Goal: Information Seeking & Learning: Understand process/instructions

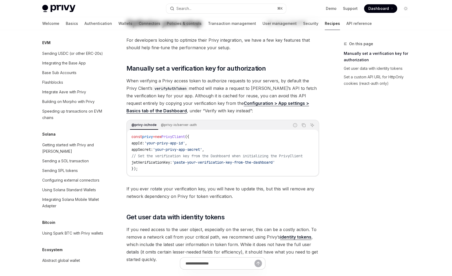
scroll to position [46, 0]
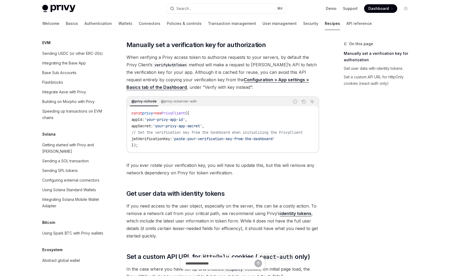
drag, startPoint x: 254, startPoint y: 229, endPoint x: 299, endPoint y: 220, distance: 46.5
click at [254, 228] on span "If you need access to the user object, especially on the server, this can be a …" at bounding box center [222, 220] width 193 height 37
click at [306, 215] on link "identity tokens" at bounding box center [295, 213] width 31 height 6
type textarea "*"
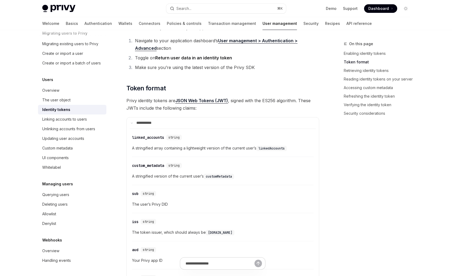
scroll to position [217, 0]
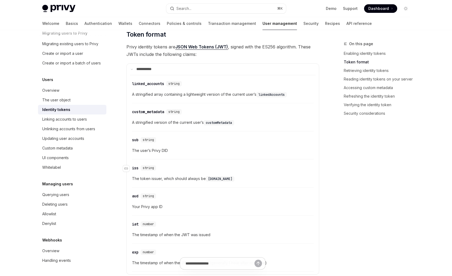
click at [227, 165] on div "​ iss string" at bounding box center [220, 168] width 176 height 6
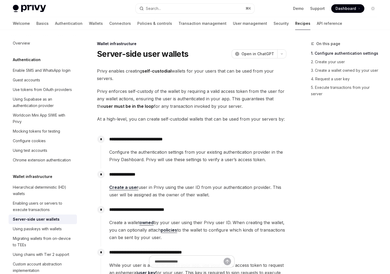
click at [131, 187] on link "Create a user" at bounding box center [123, 188] width 29 height 6
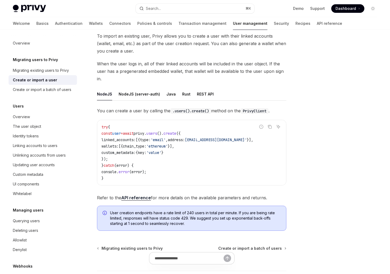
scroll to position [38, 0]
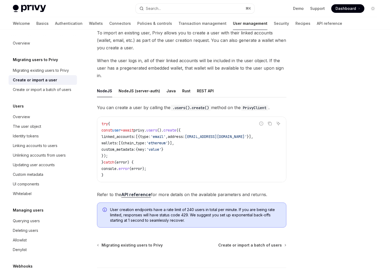
type textarea "*"
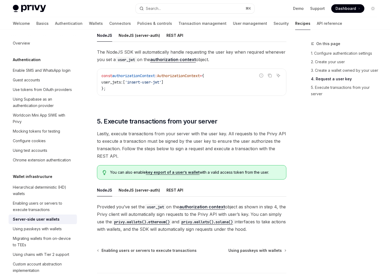
scroll to position [925, 0]
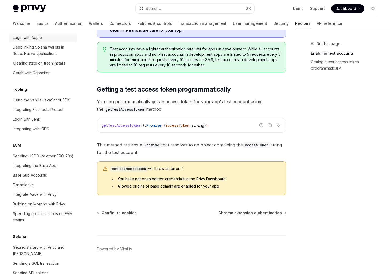
scroll to position [706, 0]
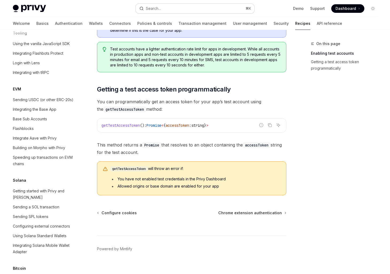
click at [158, 7] on div "Search..." at bounding box center [153, 8] width 15 height 6
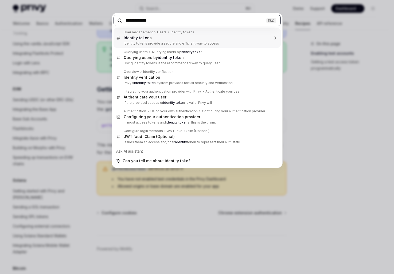
type input "**********"
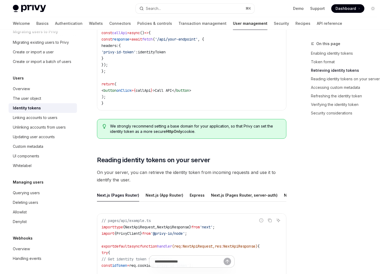
scroll to position [655, 0]
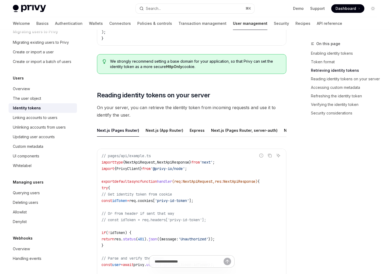
drag, startPoint x: 197, startPoint y: 136, endPoint x: 240, endPoint y: 137, distance: 43.3
click at [240, 137] on ul "Next.js (Pages Router) Next.js (App Router) Express Next.js (Pages Router, serv…" at bounding box center [191, 130] width 189 height 13
click at [194, 130] on button "Express" at bounding box center [197, 130] width 15 height 13
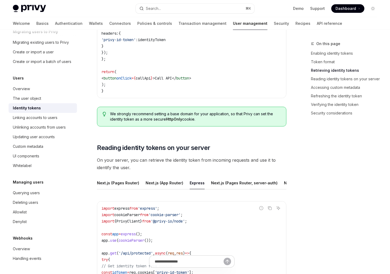
scroll to position [484, 0]
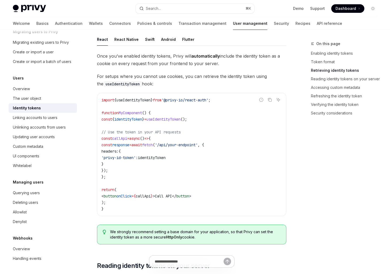
copy span "privy-id-token"
drag, startPoint x: 153, startPoint y: 158, endPoint x: 121, endPoint y: 158, distance: 32.3
click at [121, 158] on span "'privy-id-token'" at bounding box center [118, 157] width 34 height 5
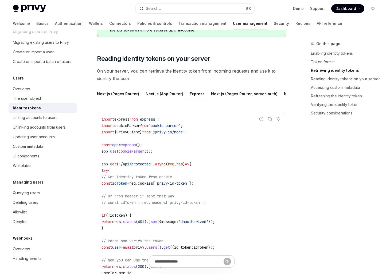
scroll to position [796, 0]
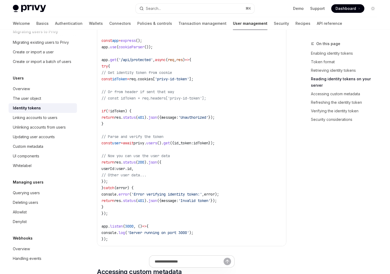
click at [177, 150] on code "import express from 'express' ; import cookieParser from 'cookie-parser' ; impo…" at bounding box center [191, 127] width 180 height 231
drag, startPoint x: 151, startPoint y: 147, endPoint x: 193, endPoint y: 148, distance: 42.2
click at [193, 146] on span "const user = await privy . users (). get ({ id_token: idToken });" at bounding box center [157, 143] width 113 height 5
copy span "privy . users (). get ("
drag, startPoint x: 176, startPoint y: 144, endPoint x: 186, endPoint y: 148, distance: 11.5
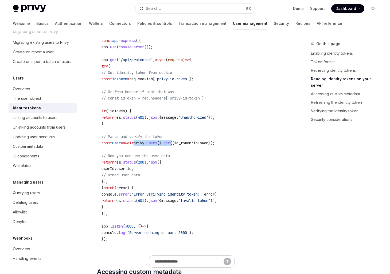
click at [176, 144] on code "import express from 'express' ; import cookieParser from 'cookie-parser' ; impo…" at bounding box center [191, 127] width 180 height 231
drag, startPoint x: 247, startPoint y: 147, endPoint x: 205, endPoint y: 149, distance: 42.0
click at [205, 149] on code "import express from 'express' ; import cookieParser from 'cookie-parser' ; impo…" at bounding box center [191, 127] width 180 height 231
click at [226, 153] on code "import express from 'express' ; import cookieParser from 'cookie-parser' ; impo…" at bounding box center [191, 127] width 180 height 231
drag, startPoint x: 250, startPoint y: 147, endPoint x: 111, endPoint y: 148, distance: 139.2
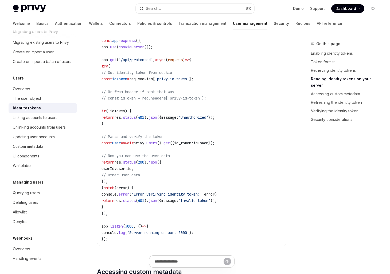
click at [111, 148] on code "import express from 'express' ; import cookieParser from 'cookie-parser' ; impo…" at bounding box center [191, 127] width 180 height 231
copy span "const user = await privy . users (). get ({ id_token: idToken });"
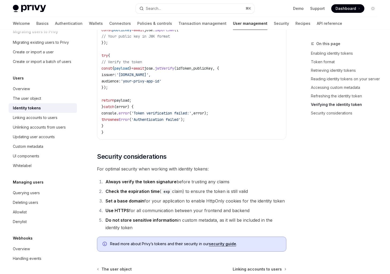
scroll to position [1790, 0]
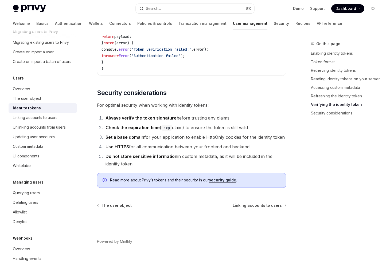
click at [126, 208] on div at bounding box center [191, 218] width 189 height 20
click at [28, 100] on div "The user object" at bounding box center [27, 98] width 28 height 6
type textarea "*"
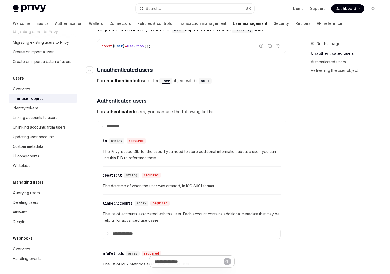
scroll to position [93, 0]
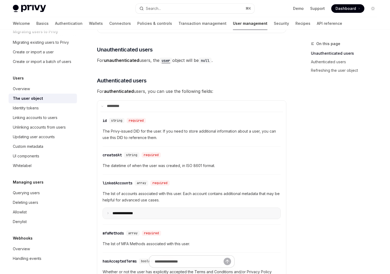
click at [135, 210] on summary "**********" at bounding box center [192, 213] width 178 height 11
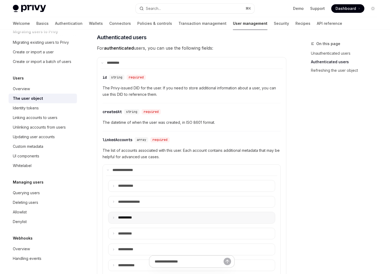
scroll to position [148, 0]
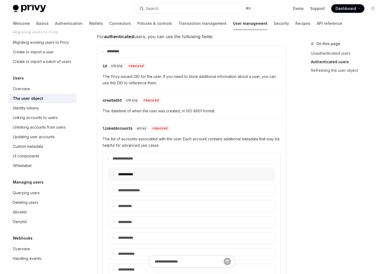
click at [122, 171] on summary "**** ******" at bounding box center [191, 174] width 166 height 11
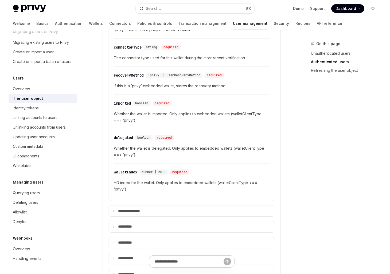
scroll to position [458, 0]
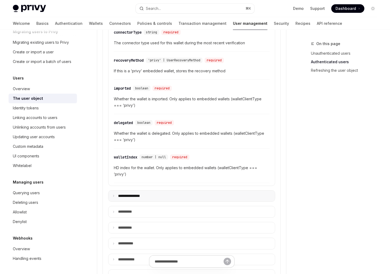
click at [140, 194] on p "**********" at bounding box center [134, 196] width 32 height 5
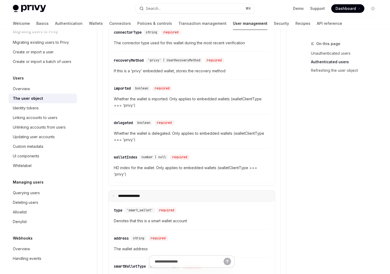
drag, startPoint x: 138, startPoint y: 189, endPoint x: 134, endPoint y: 187, distance: 4.9
click at [138, 194] on p "**********" at bounding box center [133, 196] width 30 height 5
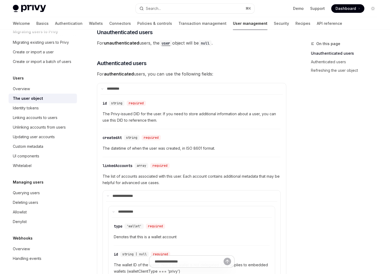
scroll to position [112, 0]
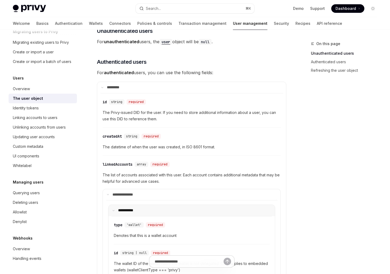
click at [114, 213] on summary "**** ******" at bounding box center [191, 210] width 166 height 11
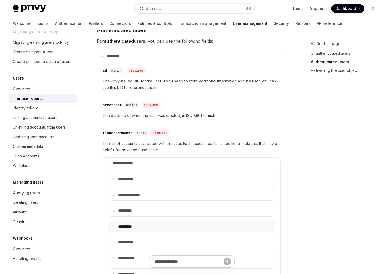
scroll to position [155, 0]
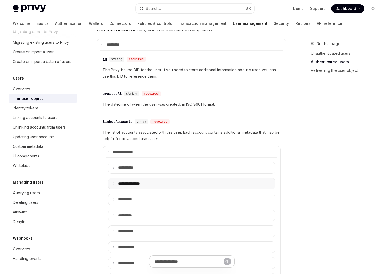
click at [118, 185] on summary "**********" at bounding box center [191, 183] width 166 height 11
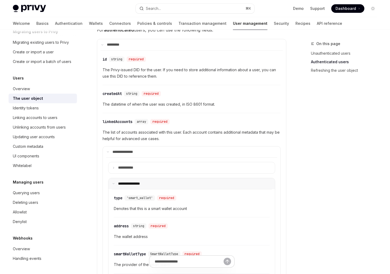
drag, startPoint x: 117, startPoint y: 185, endPoint x: 115, endPoint y: 181, distance: 3.8
click at [117, 185] on summary "**********" at bounding box center [191, 183] width 166 height 11
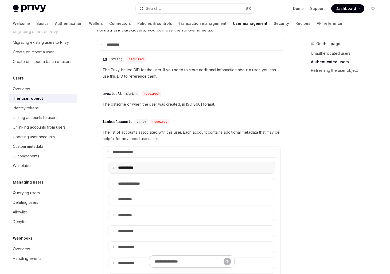
click at [111, 165] on summary "**** ******" at bounding box center [191, 167] width 166 height 11
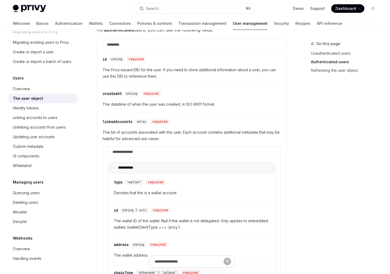
click at [111, 165] on summary "**** ******" at bounding box center [191, 167] width 166 height 11
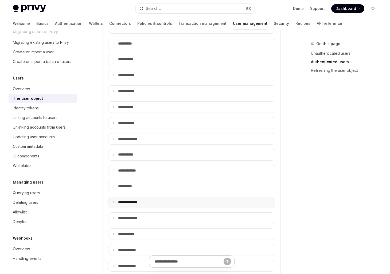
scroll to position [310, 0]
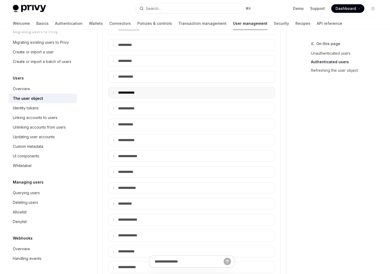
click at [130, 93] on p "**** *******" at bounding box center [129, 93] width 23 height 5
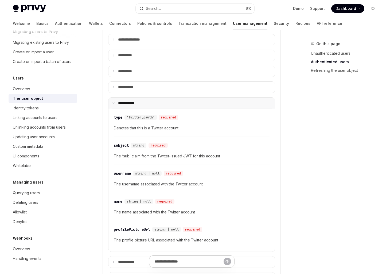
scroll to position [299, 0]
click at [134, 104] on p "**** *******" at bounding box center [128, 103] width 21 height 5
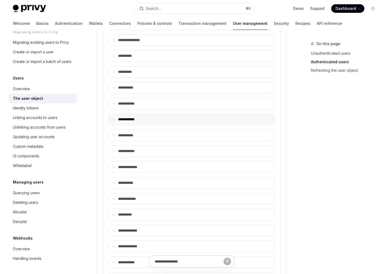
click at [147, 116] on summary "**** *******" at bounding box center [191, 119] width 166 height 11
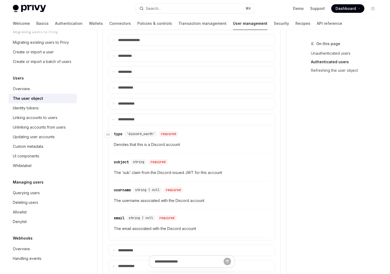
click at [144, 133] on span "'discord_oauth'" at bounding box center [141, 134] width 28 height 4
copy div "discord_oauth' required"
click at [149, 136] on div "'discord_oauth'" at bounding box center [140, 133] width 32 height 5
click at [146, 134] on span "'discord_oauth'" at bounding box center [141, 134] width 28 height 4
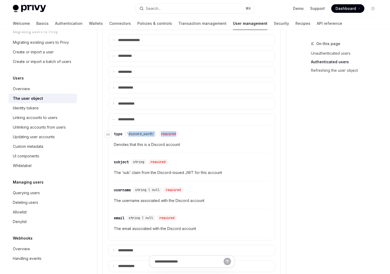
click at [146, 134] on span "'discord_oauth'" at bounding box center [141, 134] width 28 height 4
click at [145, 134] on span "'discord_oauth'" at bounding box center [141, 134] width 28 height 4
click at [155, 133] on span "'discord_oauth'" at bounding box center [141, 134] width 28 height 4
drag, startPoint x: 154, startPoint y: 134, endPoint x: 130, endPoint y: 134, distance: 24.6
click at [130, 134] on span "'discord_oauth'" at bounding box center [141, 134] width 28 height 4
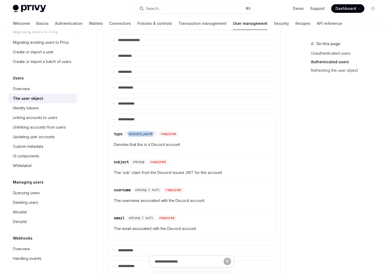
copy span "discord_oauth"
click at [31, 112] on link "Identity tokens" at bounding box center [43, 108] width 68 height 10
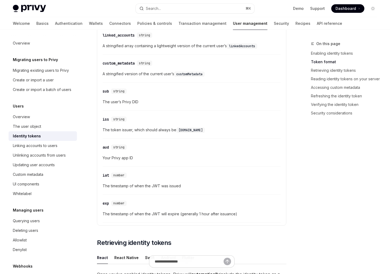
scroll to position [308, 0]
